Goal: Task Accomplishment & Management: Complete application form

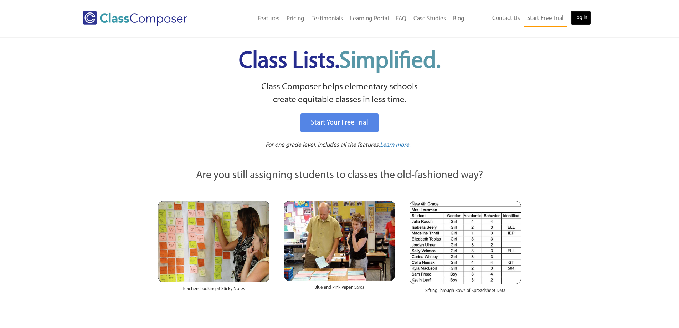
click at [583, 16] on link "Log In" at bounding box center [581, 18] width 20 height 14
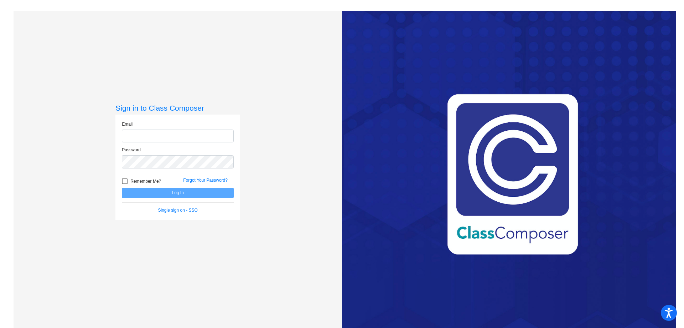
click at [208, 132] on input "email" at bounding box center [178, 135] width 112 height 13
type input "[EMAIL_ADDRESS][DOMAIN_NAME]"
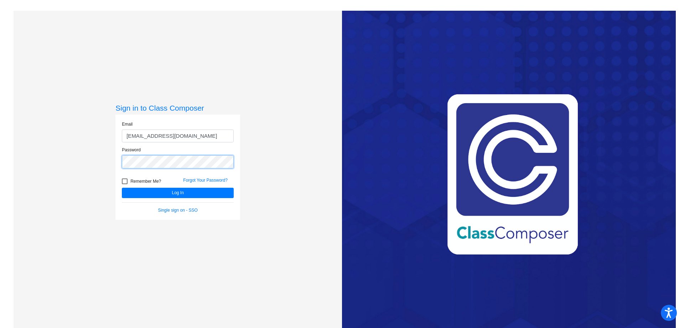
click at [122, 188] on button "Log In" at bounding box center [178, 193] width 112 height 10
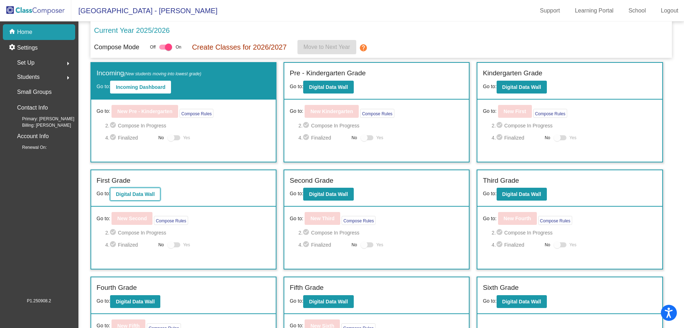
click at [150, 190] on button "Digital Data Wall" at bounding box center [135, 194] width 50 height 13
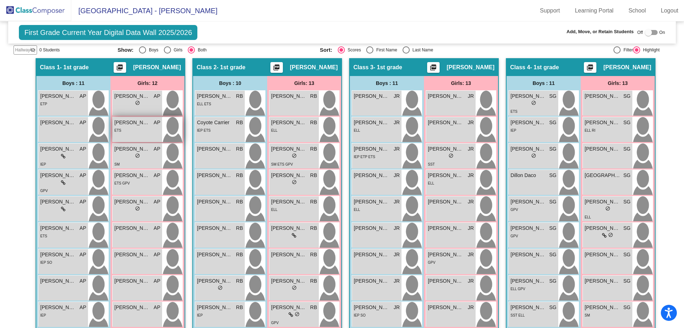
scroll to position [36, 0]
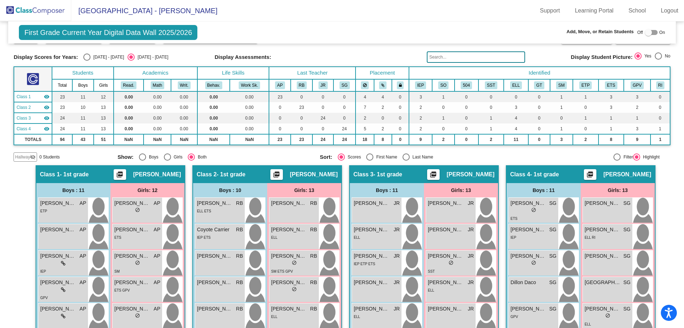
drag, startPoint x: 647, startPoint y: 31, endPoint x: 651, endPoint y: 35, distance: 5.8
click at [647, 31] on div at bounding box center [648, 32] width 7 height 7
checkbox input "true"
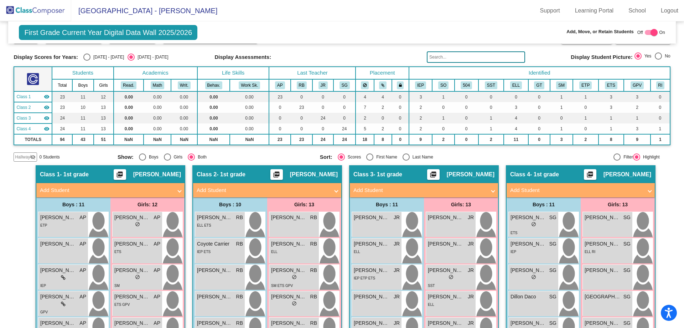
click at [21, 157] on span "Hallway" at bounding box center [22, 157] width 15 height 6
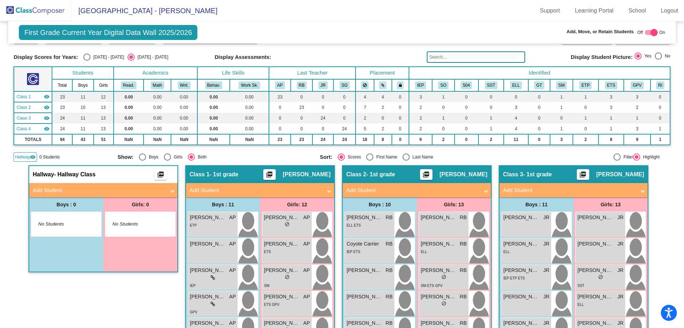
click at [46, 187] on mat-panel-title "Add Student" at bounding box center [99, 190] width 133 height 8
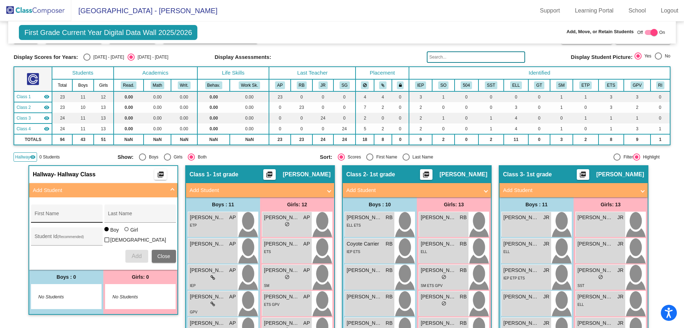
click at [62, 219] on div "First Name" at bounding box center [67, 215] width 64 height 15
paste input "Yihyun"
type input "Yihyun"
type input "[PERSON_NAME]"
click at [124, 232] on div at bounding box center [127, 230] width 6 height 6
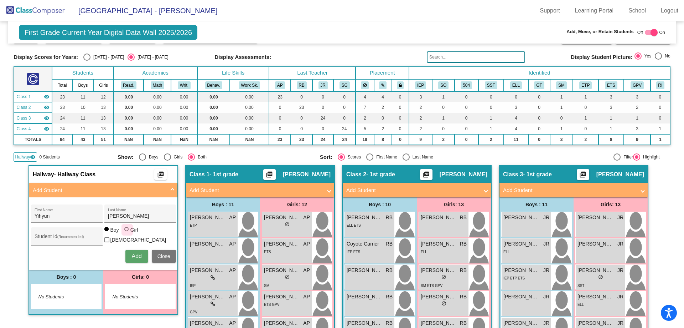
click at [127, 233] on input "Girl" at bounding box center [127, 232] width 0 height 0
radio input "true"
click at [133, 257] on span "Add" at bounding box center [137, 256] width 10 height 6
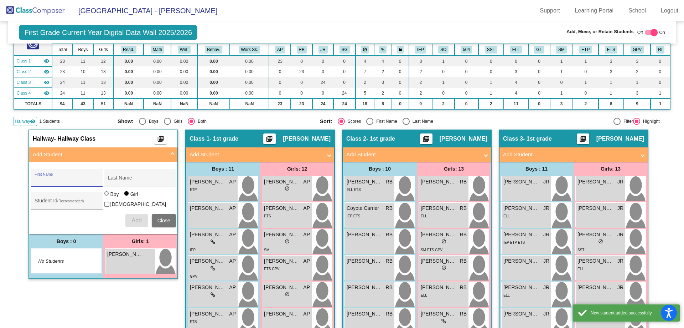
scroll to position [107, 0]
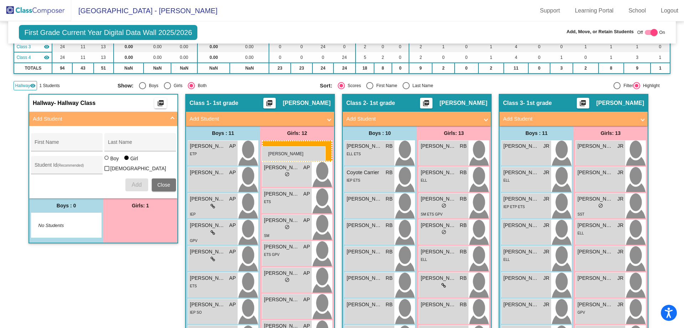
drag, startPoint x: 118, startPoint y: 225, endPoint x: 262, endPoint y: 146, distance: 164.0
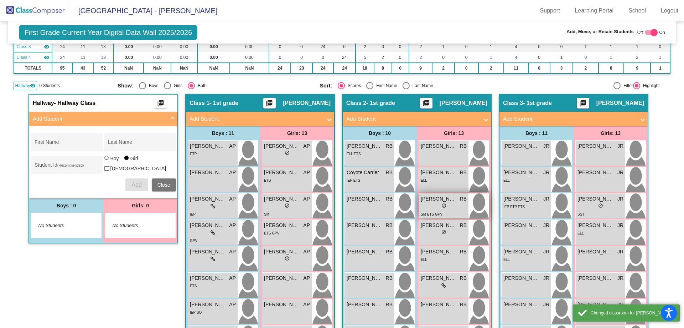
scroll to position [0, 0]
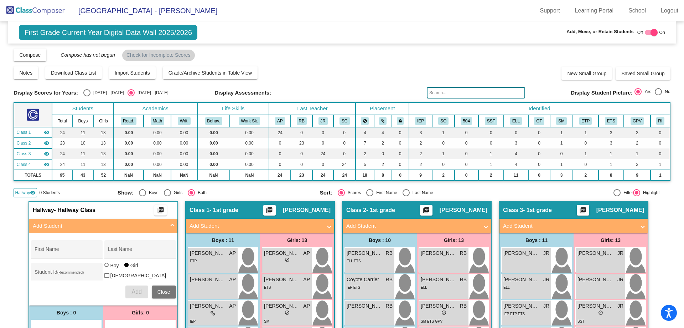
click at [51, 7] on img at bounding box center [35, 10] width 71 height 21
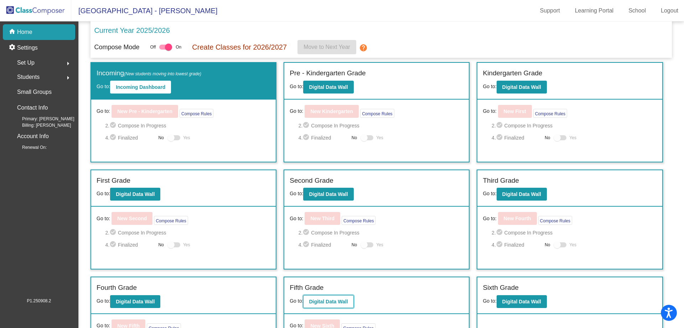
click at [327, 298] on b "Digital Data Wall" at bounding box center [328, 301] width 39 height 6
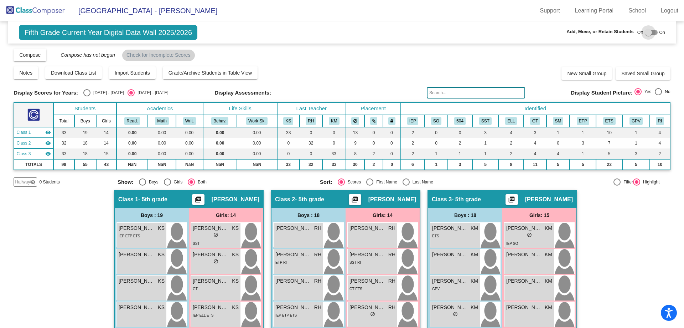
click at [645, 34] on div at bounding box center [648, 32] width 7 height 7
checkbox input "true"
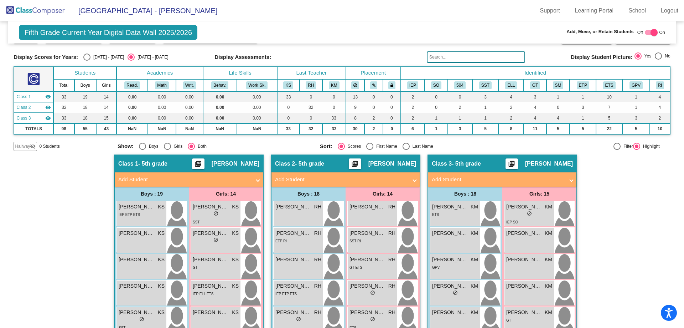
scroll to position [107, 0]
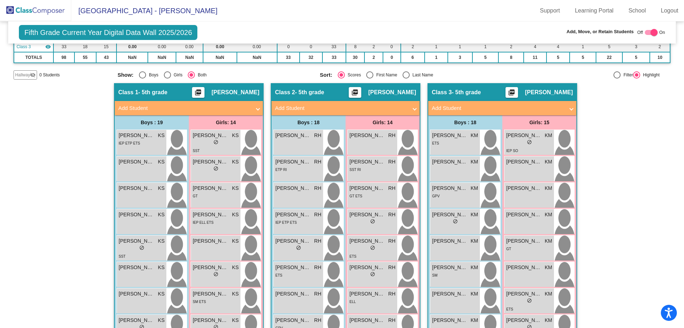
click at [317, 110] on mat-panel-title "Add Student" at bounding box center [341, 108] width 133 height 8
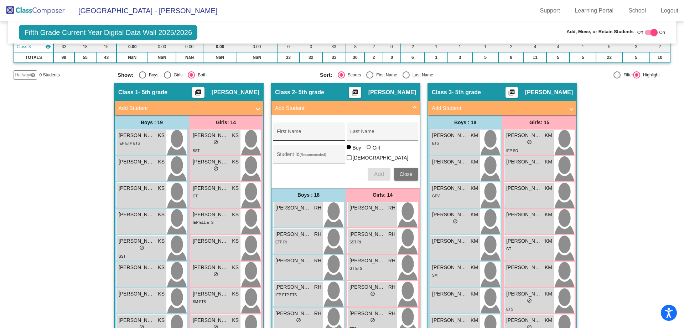
click at [312, 134] on input "First Name" at bounding box center [309, 134] width 64 height 6
paste input "Dahyun"
type input "Dahyun"
type input "[PERSON_NAME]"
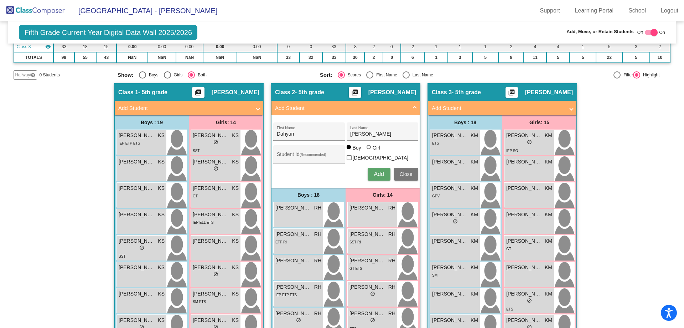
click at [364, 149] on div "Boy Girl [DEMOGRAPHIC_DATA]" at bounding box center [383, 154] width 72 height 20
click at [368, 149] on div at bounding box center [369, 147] width 4 height 4
click at [369, 151] on input "Girl" at bounding box center [369, 150] width 0 height 0
radio input "true"
click at [375, 173] on span "Add" at bounding box center [379, 174] width 10 height 6
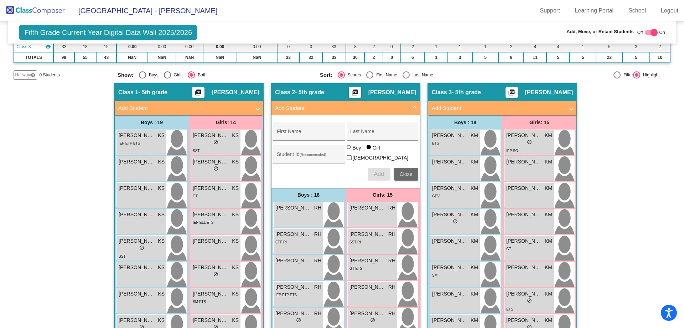
click at [403, 172] on span "Close" at bounding box center [406, 174] width 13 height 6
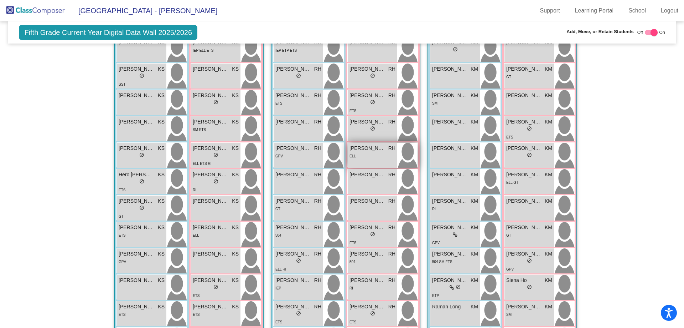
scroll to position [243, 0]
